Goal: Find specific page/section: Find specific page/section

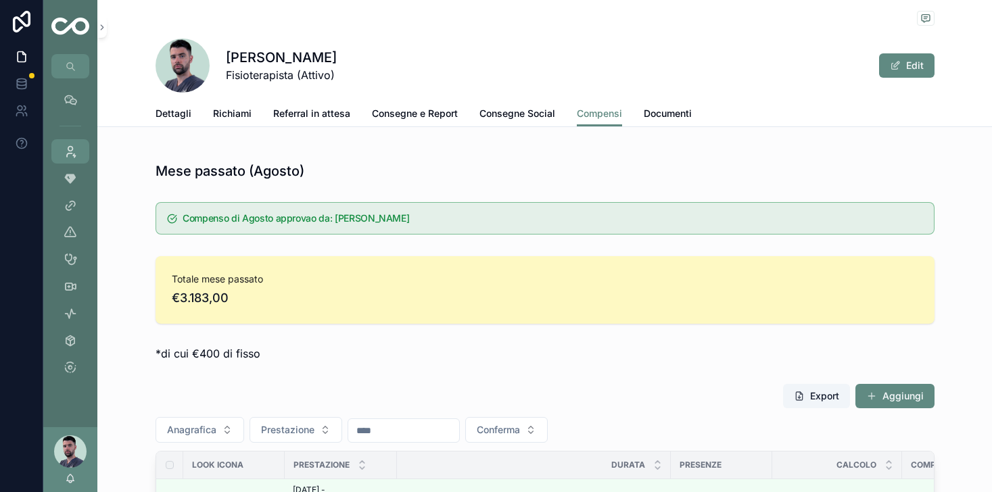
scroll to position [415, 0]
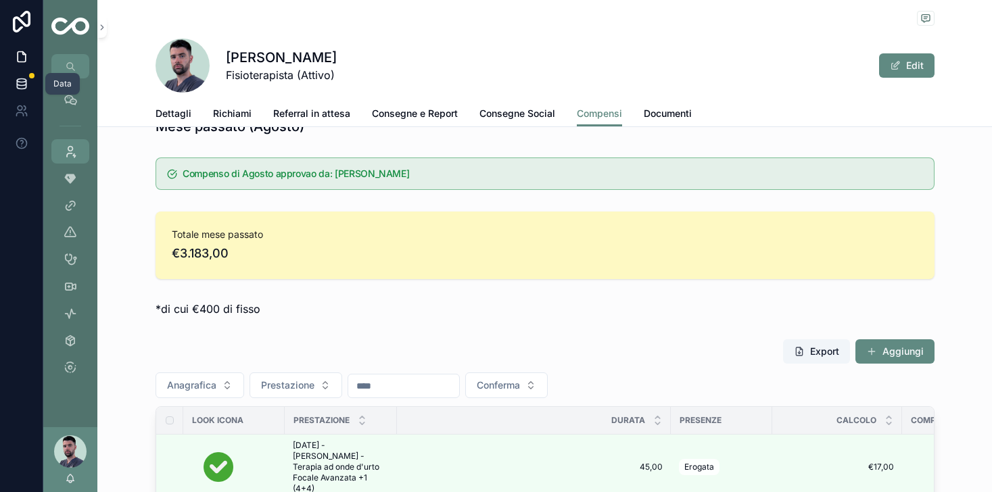
click at [20, 80] on icon at bounding box center [22, 84] width 14 height 14
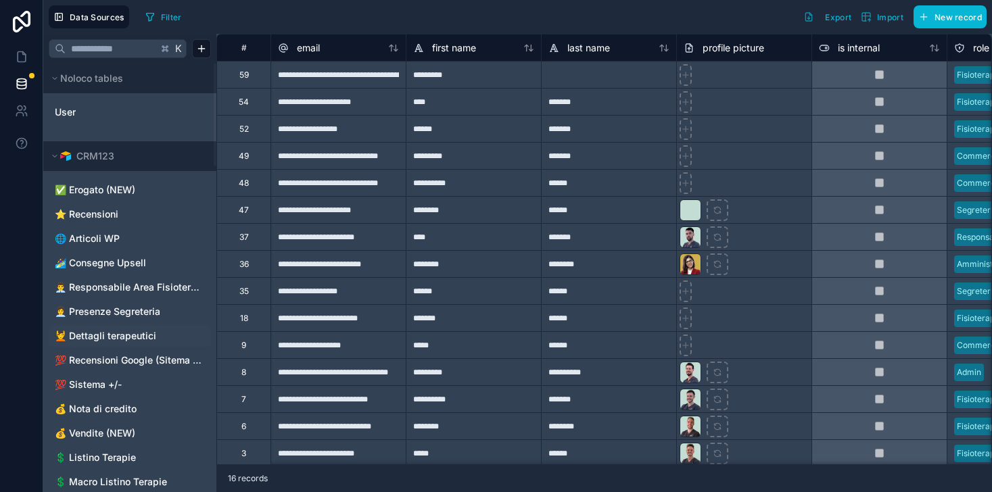
click at [108, 333] on span "💆 Dettagli terapeutici" at bounding box center [105, 336] width 101 height 14
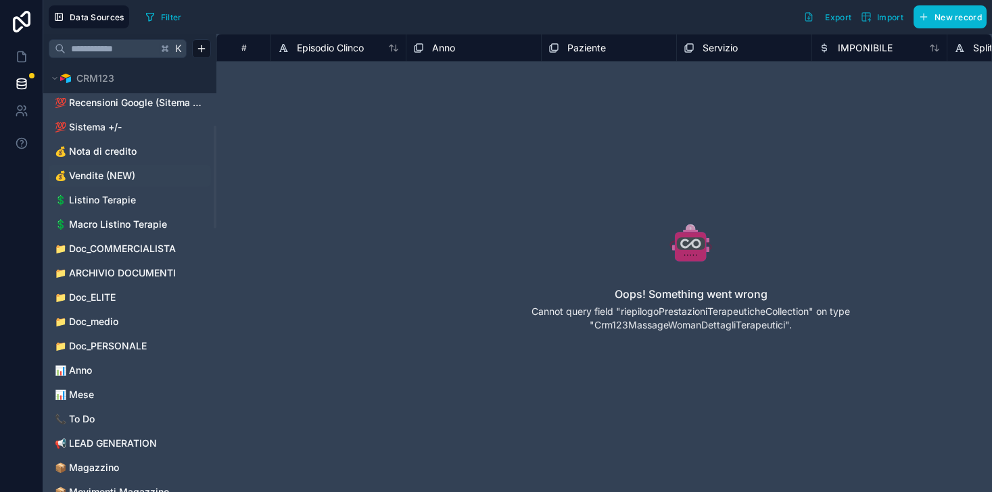
scroll to position [270, 0]
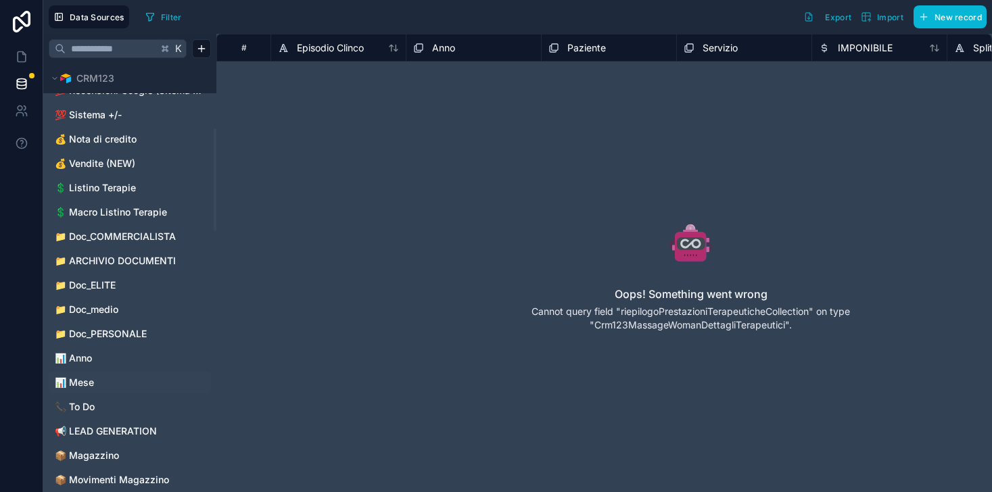
click at [76, 380] on span "📊 Mese" at bounding box center [74, 383] width 39 height 14
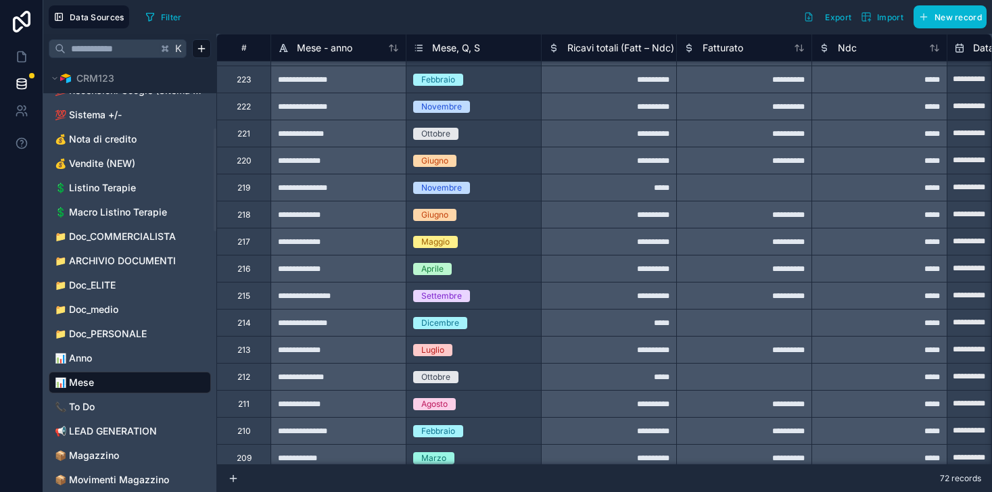
scroll to position [885, 0]
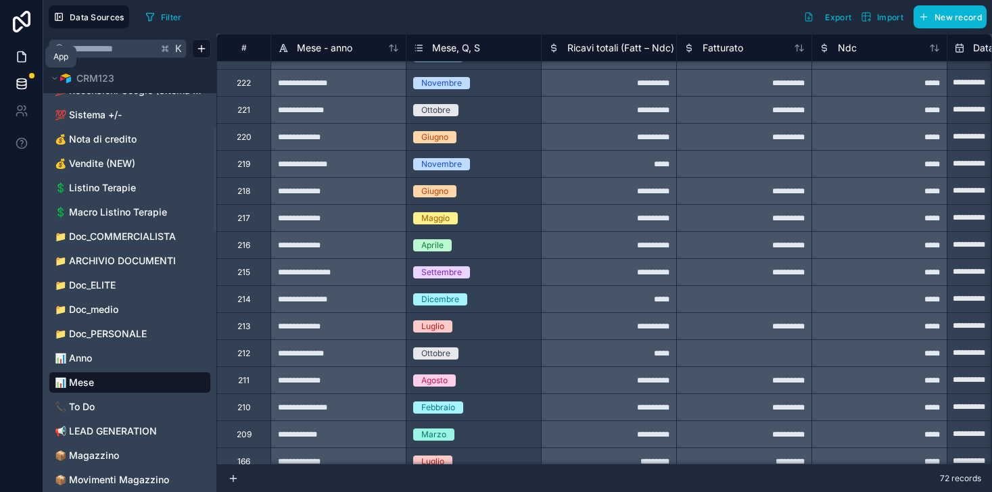
click at [25, 55] on icon at bounding box center [22, 57] width 8 height 10
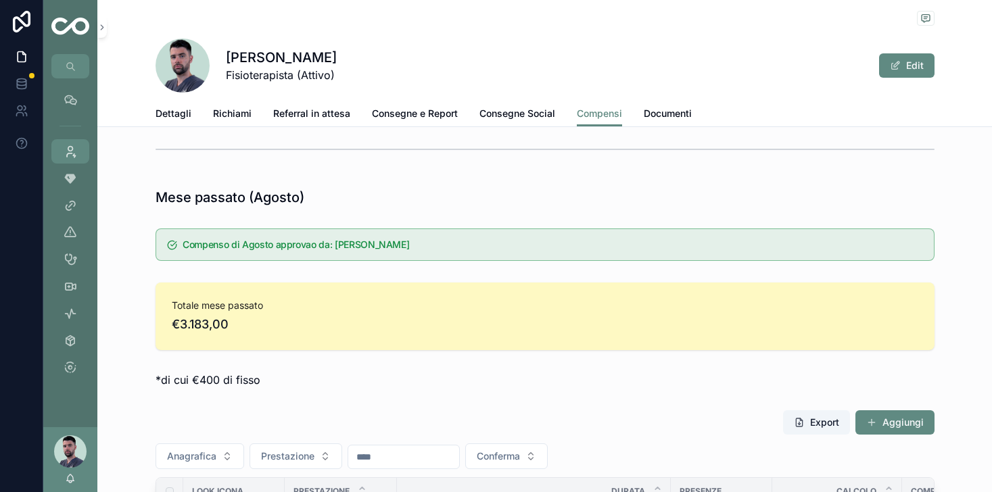
scroll to position [354, 0]
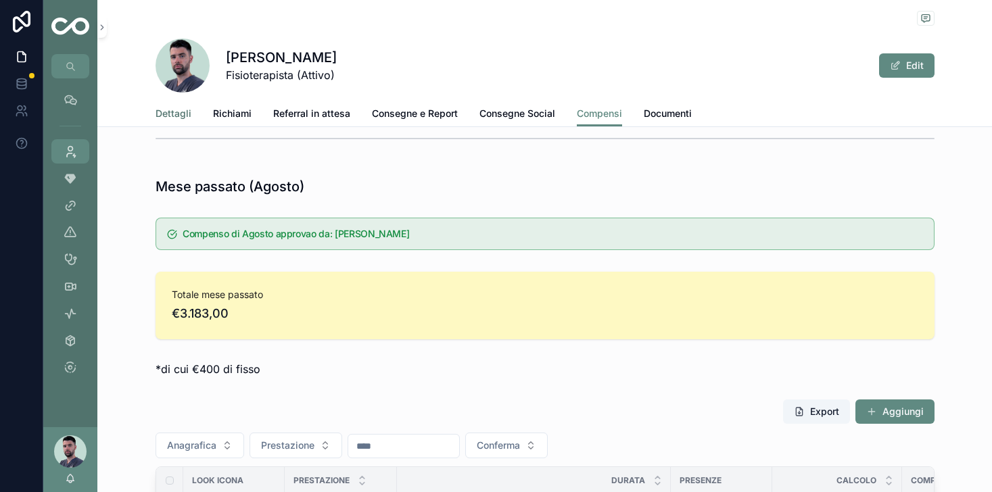
click at [163, 112] on span "Dettagli" at bounding box center [174, 114] width 36 height 14
